Goal: Information Seeking & Learning: Learn about a topic

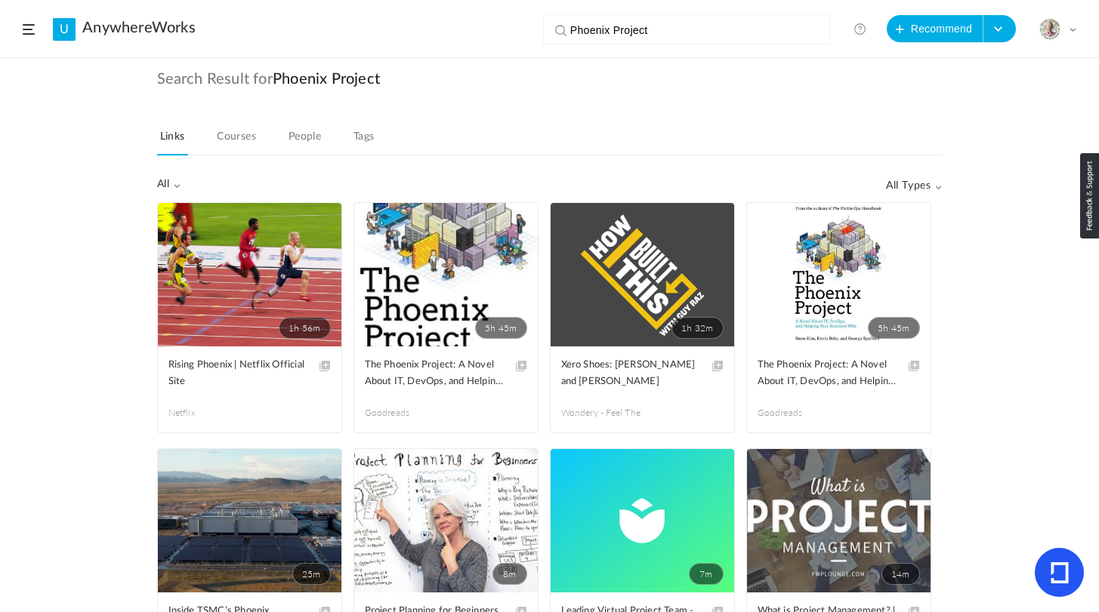
scroll to position [1714, 0]
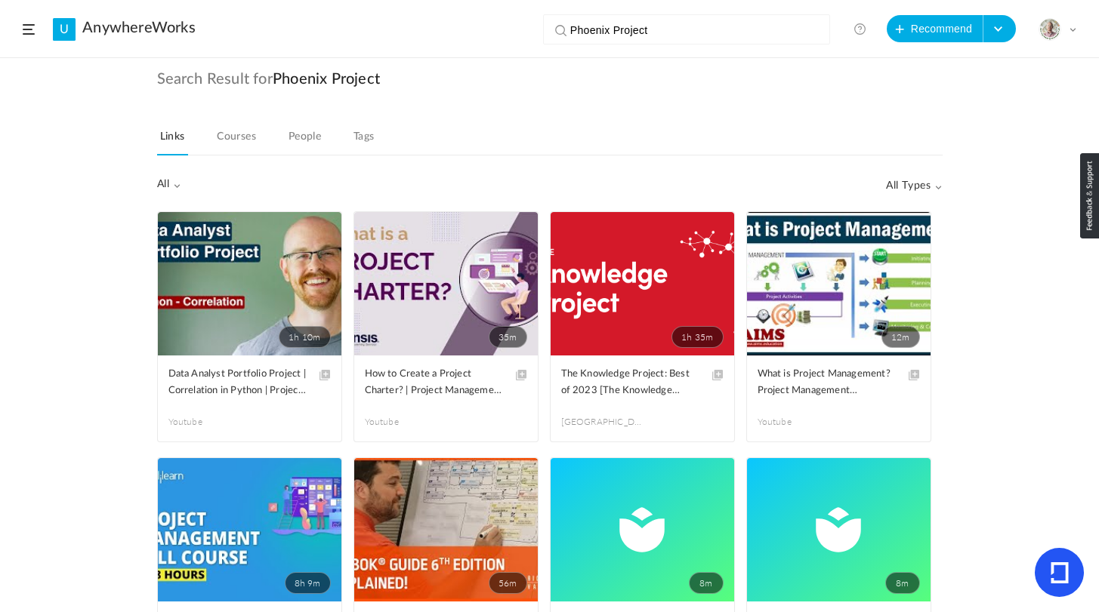
click at [22, 30] on header "U AnywhereWorks Phoenix Project View all No results Recommend Create Course My …" at bounding box center [549, 29] width 1099 height 58
click at [29, 31] on span at bounding box center [29, 29] width 12 height 11
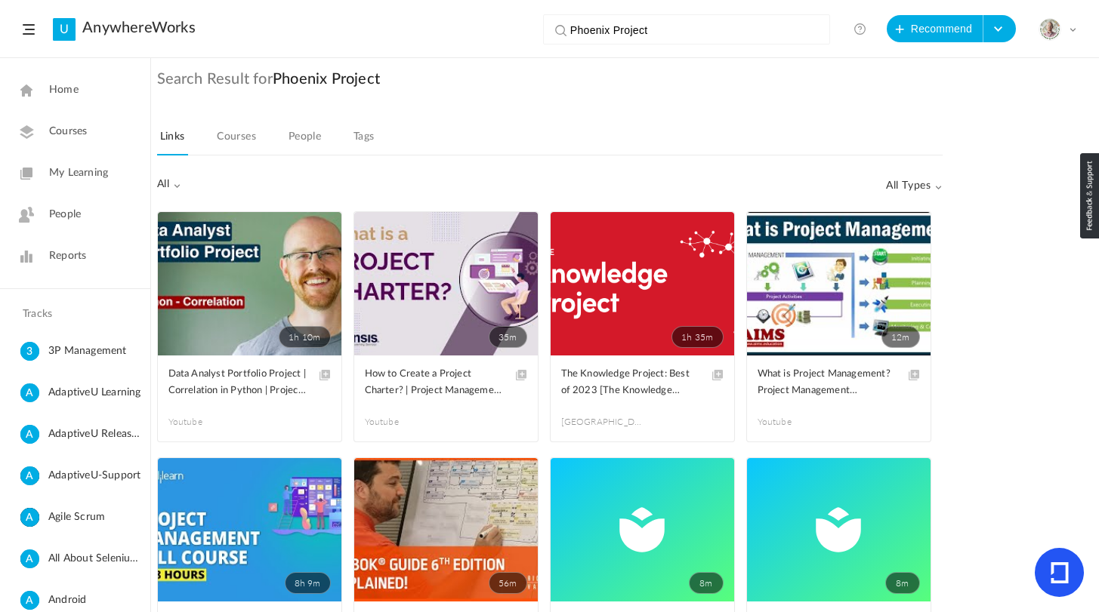
click at [63, 182] on link "My Learning" at bounding box center [75, 173] width 150 height 37
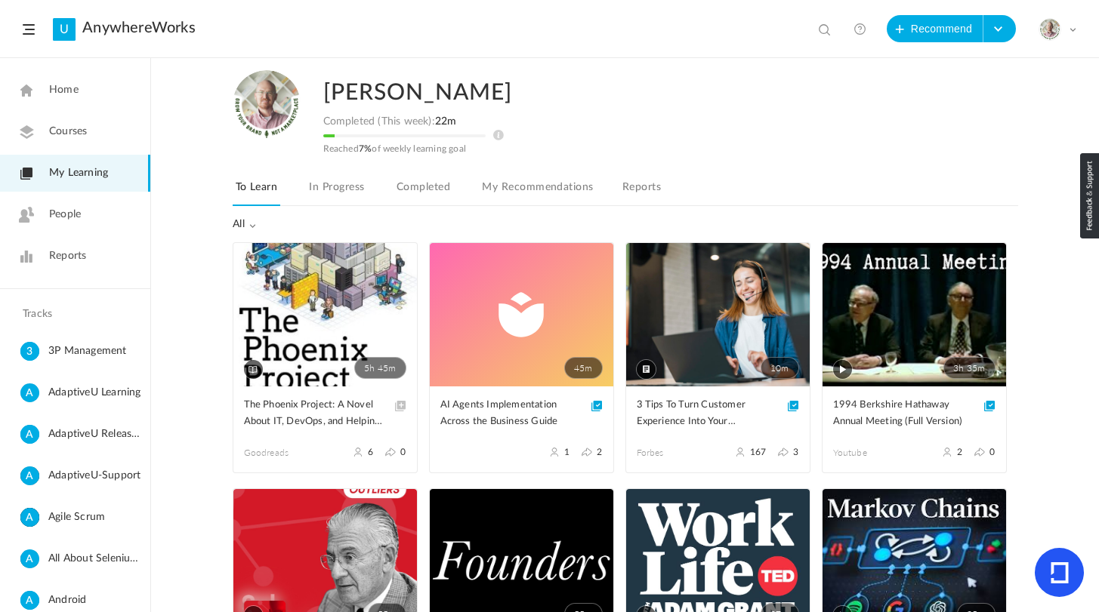
click at [692, 353] on link "10m" at bounding box center [717, 314] width 183 height 143
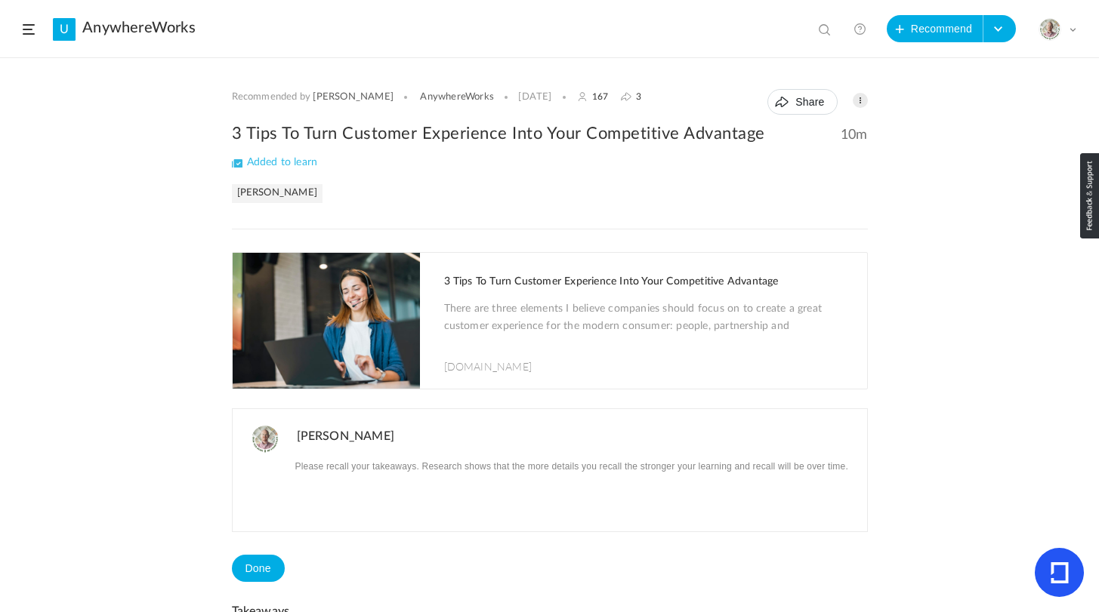
click at [340, 332] on img at bounding box center [326, 321] width 187 height 136
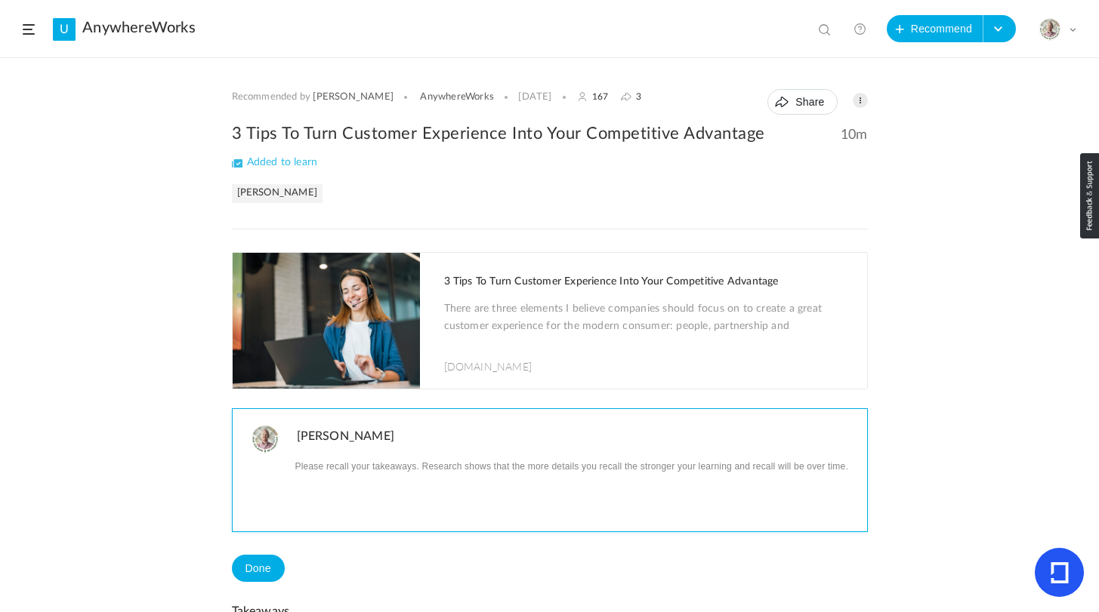
click at [344, 467] on p at bounding box center [576, 466] width 559 height 20
click at [361, 476] on div at bounding box center [580, 493] width 574 height 75
click at [327, 466] on p "I agree that we should work to provide amazing customer service and I think peo…" at bounding box center [576, 475] width 559 height 39
click at [458, 470] on p "I agree that we should work to provide amazing customer service and I think peo…" at bounding box center [576, 475] width 559 height 39
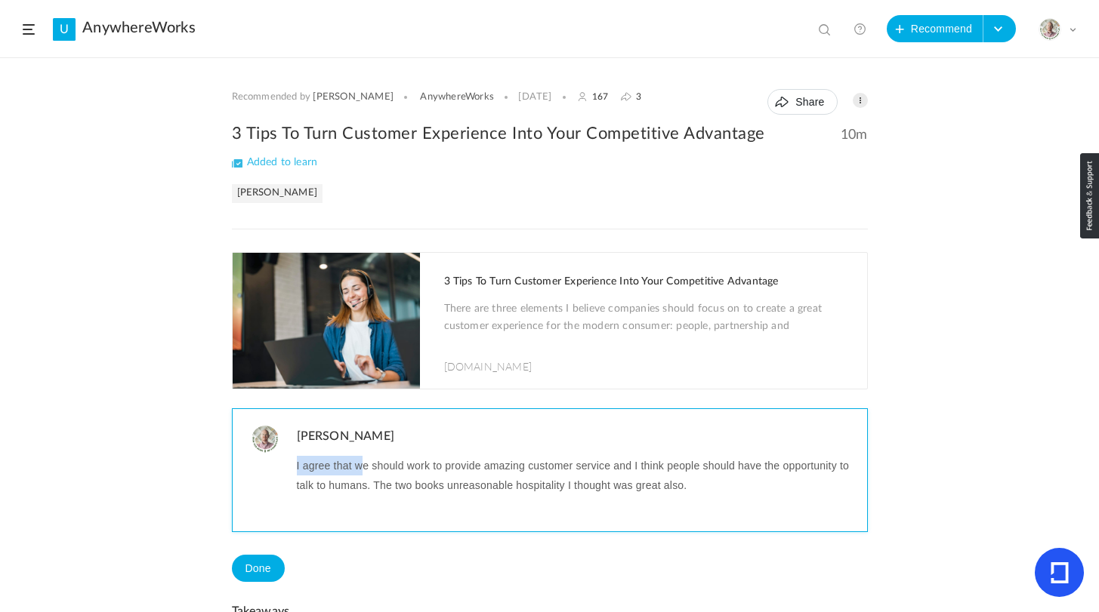
drag, startPoint x: 359, startPoint y: 468, endPoint x: 294, endPoint y: 466, distance: 64.2
click at [297, 466] on p "I agree that we should work to provide amazing customer service and I think peo…" at bounding box center [576, 475] width 559 height 39
click at [369, 485] on p "We should work to provide amazing customer service and I think people should ha…" at bounding box center [576, 475] width 559 height 39
click at [615, 485] on p "We should work to provide amazing customer service and I think people should ha…" at bounding box center [576, 475] width 559 height 39
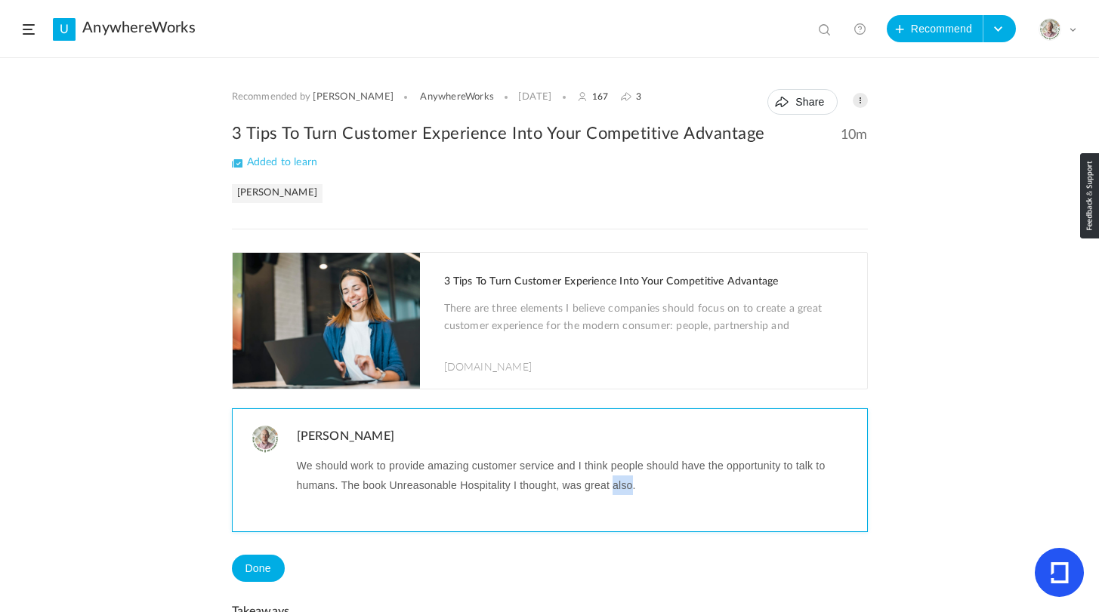
click at [615, 485] on p "We should work to provide amazing customer service and I think people should ha…" at bounding box center [576, 475] width 559 height 39
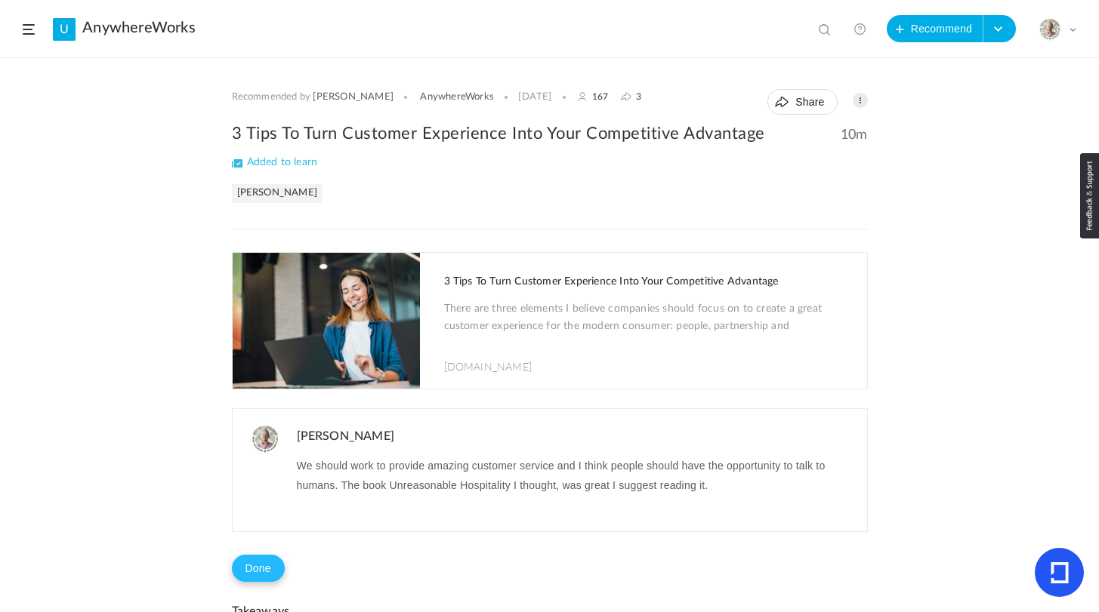
click at [255, 565] on button "Done" at bounding box center [258, 568] width 53 height 27
click at [26, 29] on span at bounding box center [29, 29] width 12 height 11
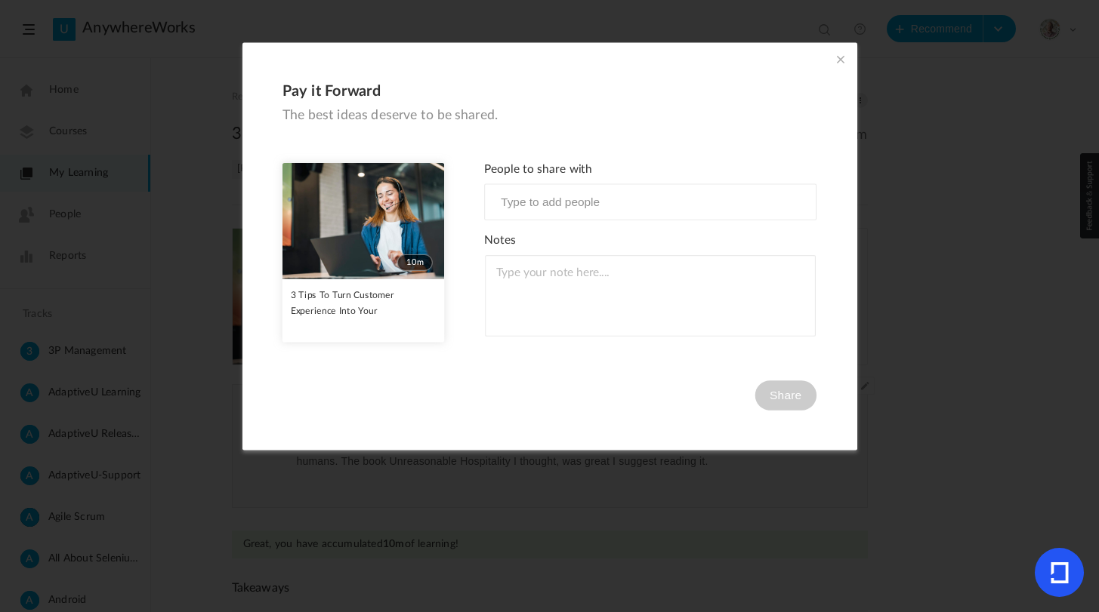
click at [837, 58] on span at bounding box center [840, 59] width 17 height 17
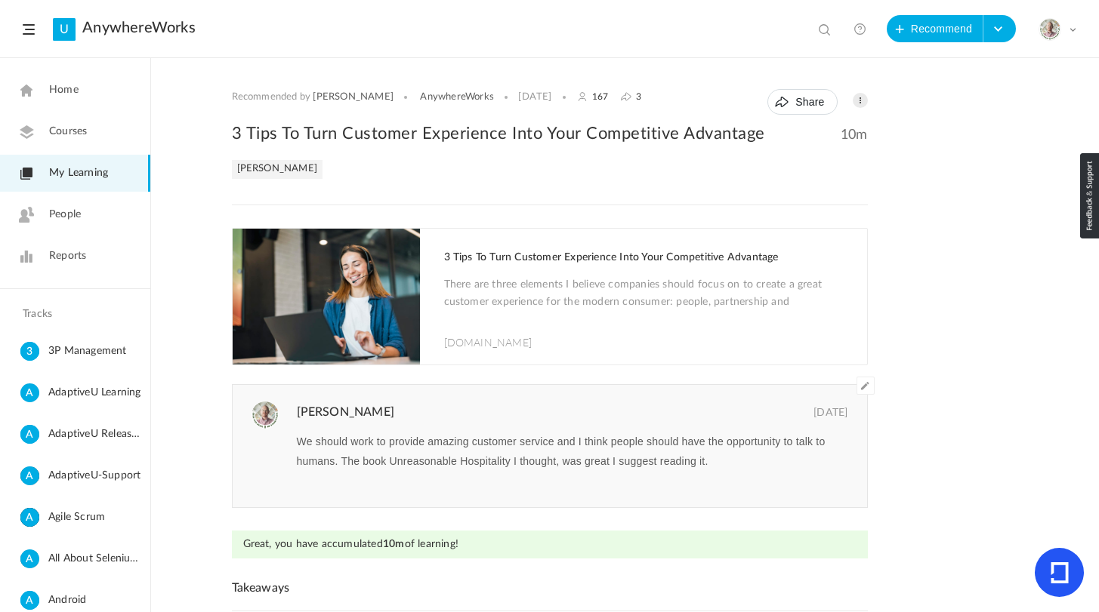
click at [74, 171] on span "My Learning" at bounding box center [78, 173] width 59 height 16
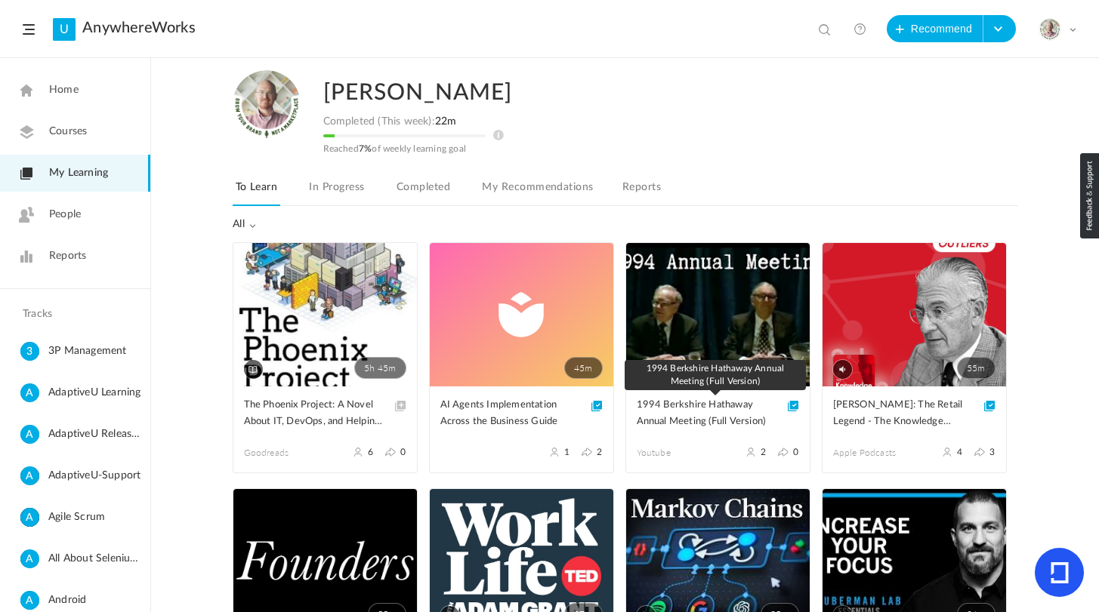
click at [674, 405] on span "1994 Berkshire Hathaway Annual Meeting (Full Version)" at bounding box center [706, 413] width 140 height 33
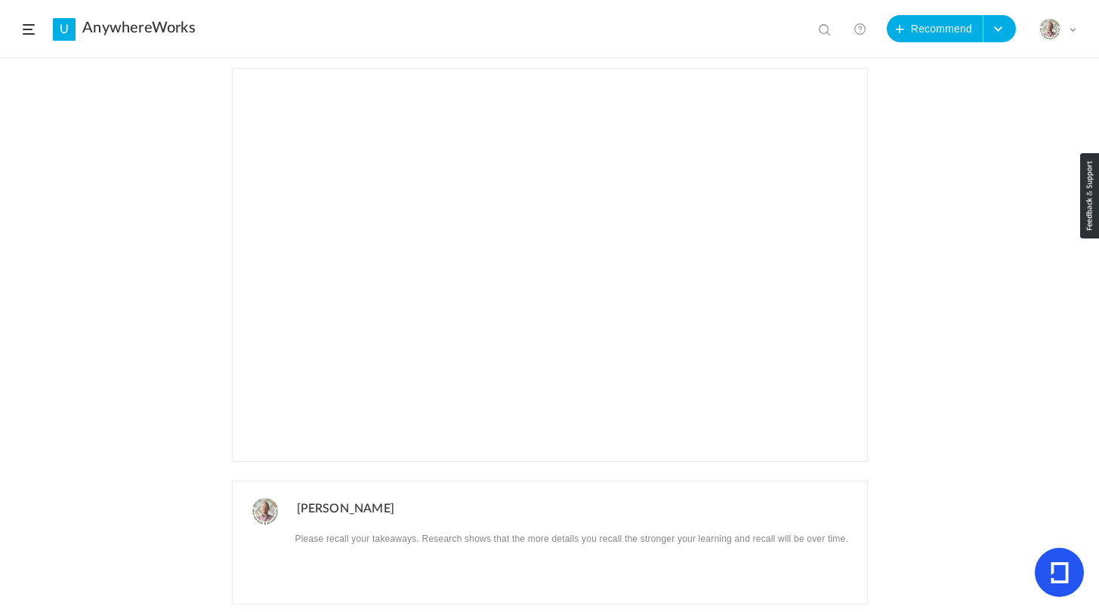
scroll to position [196, 0]
